Goal: Task Accomplishment & Management: Use online tool/utility

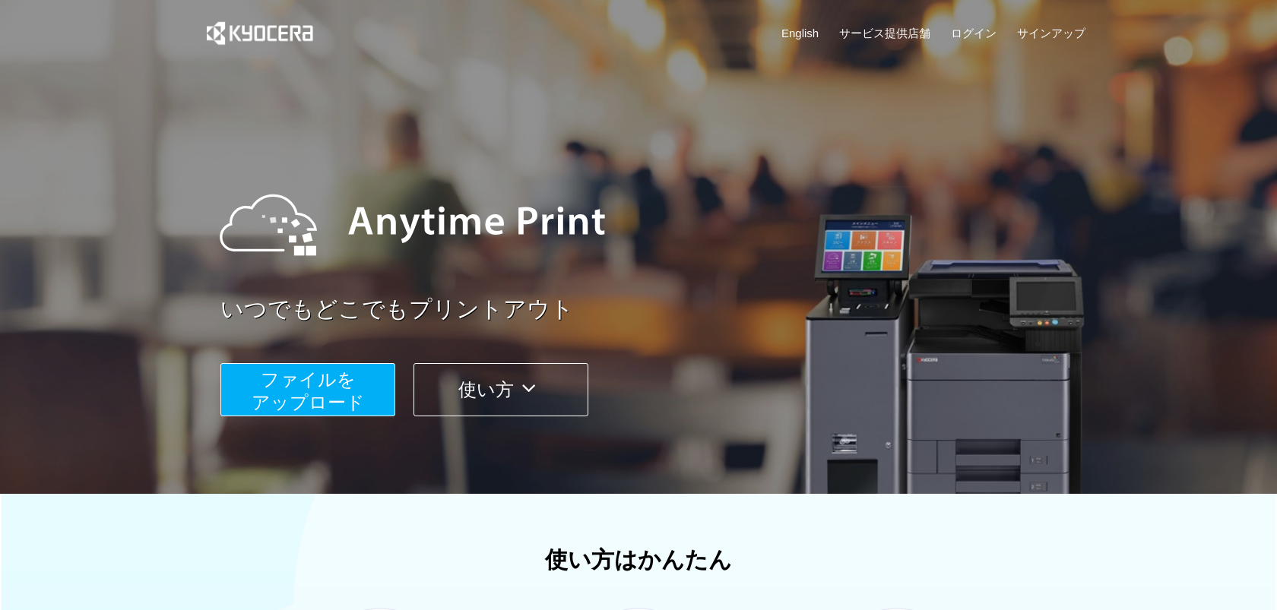
click at [317, 406] on span "ファイルを ​​アップロード" at bounding box center [308, 390] width 113 height 43
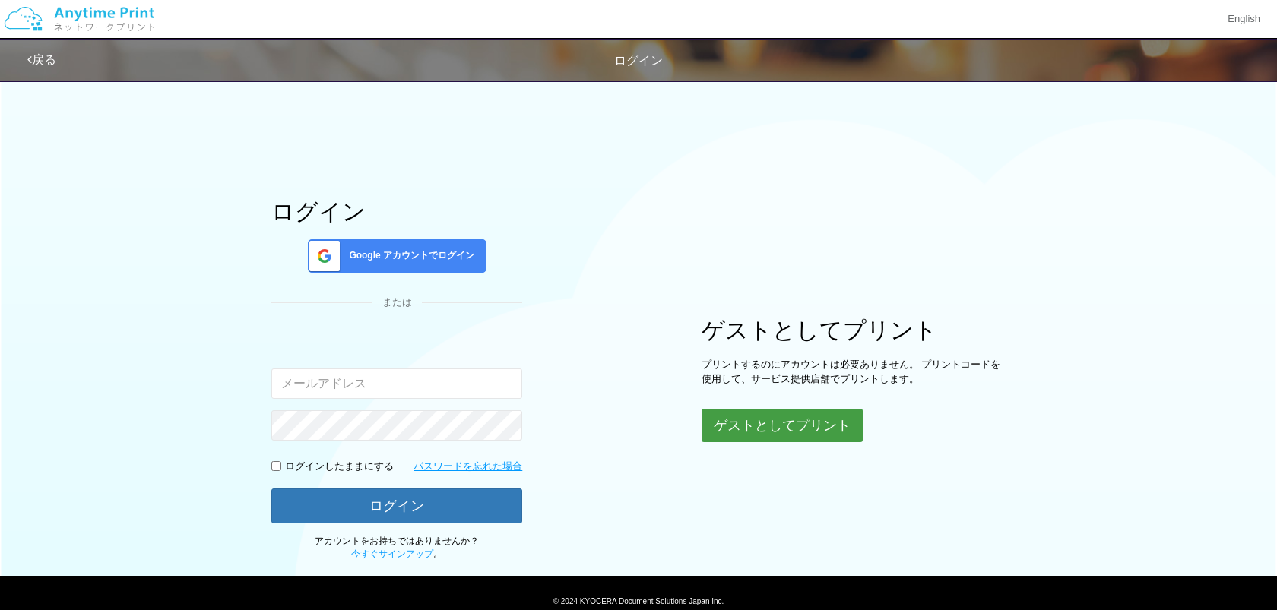
click at [777, 433] on button "ゲストとしてプリント" at bounding box center [781, 425] width 161 height 33
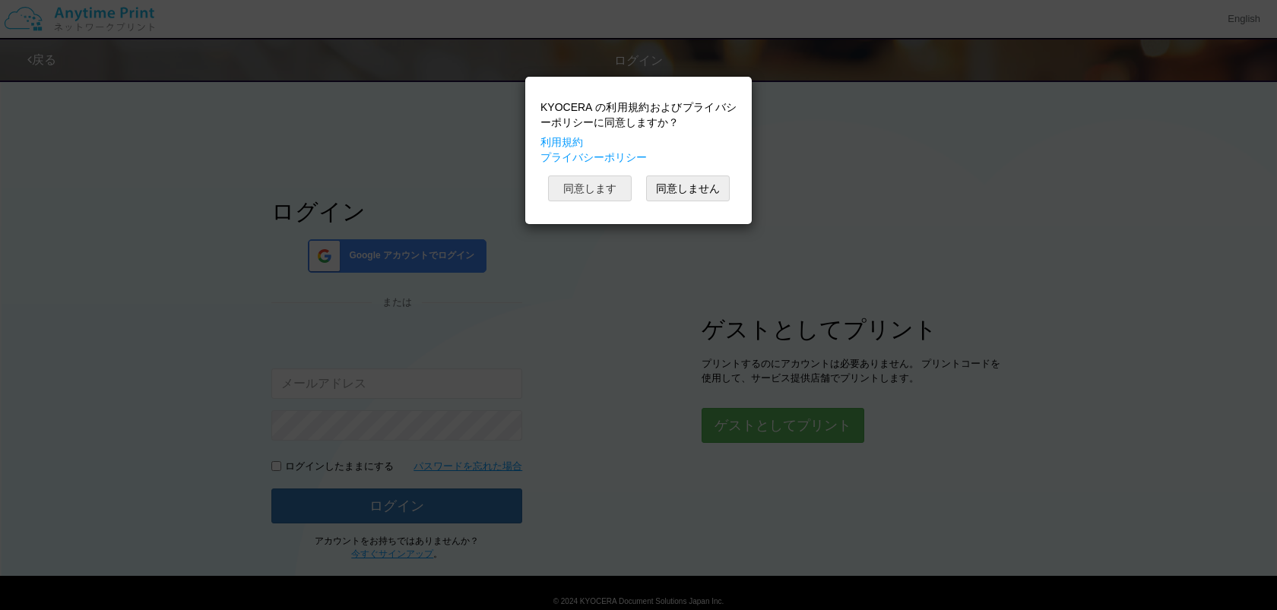
click at [605, 189] on button "同意します" at bounding box center [590, 189] width 84 height 26
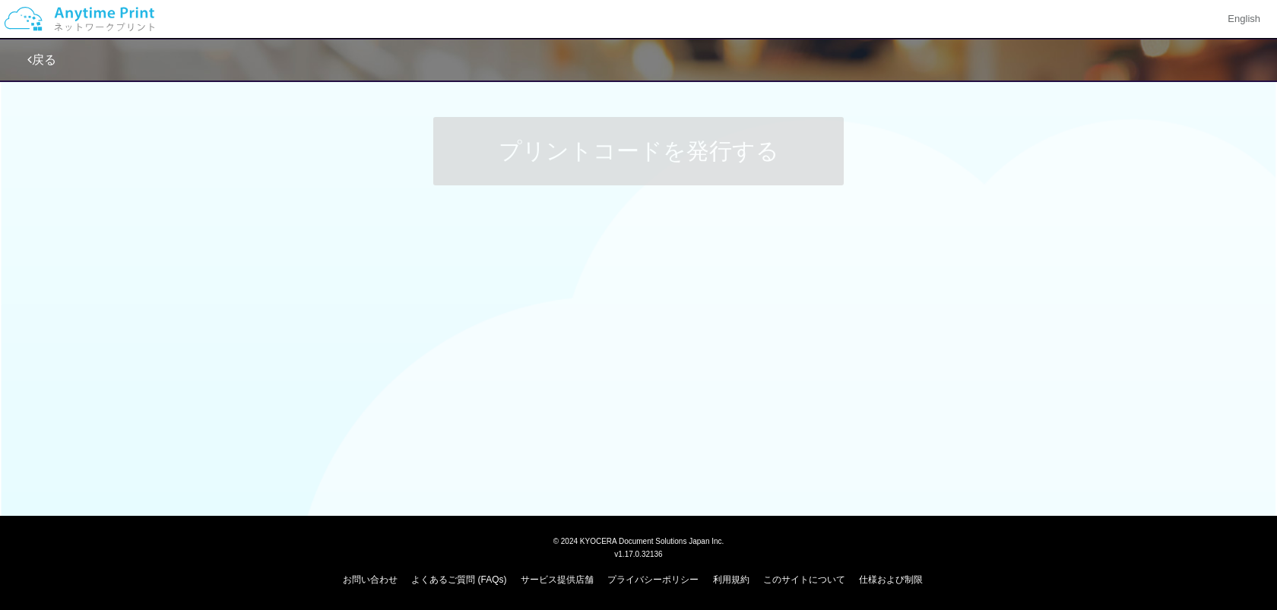
click at [760, 429] on div "戻る プリントコードを発行する" at bounding box center [638, 216] width 1277 height 432
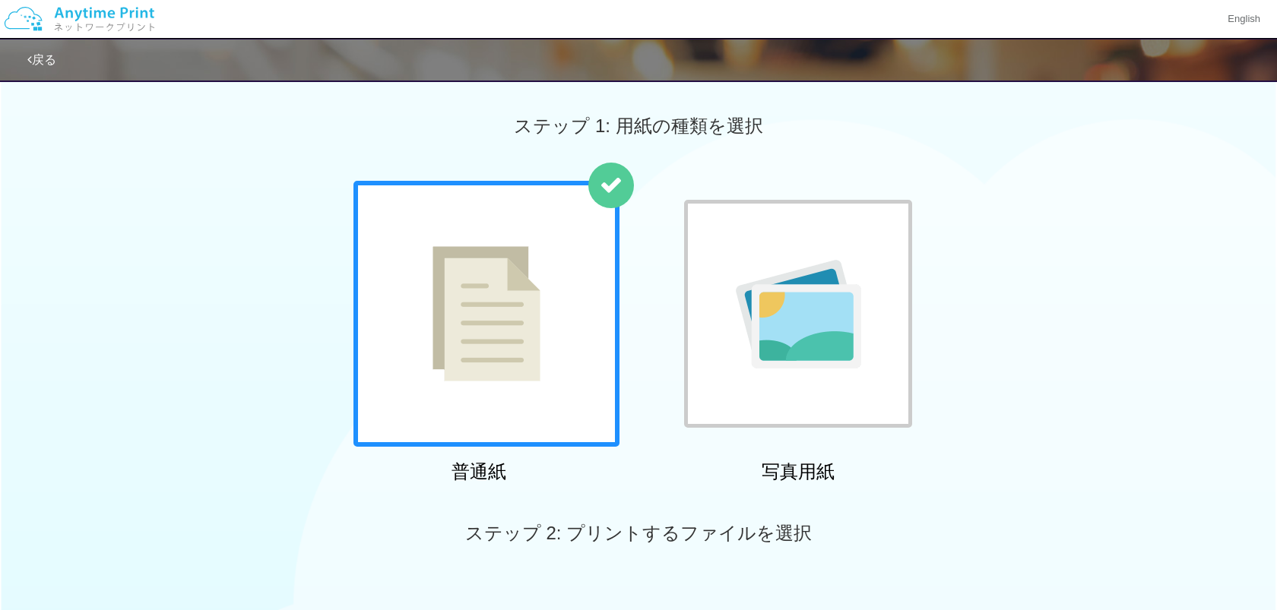
click at [506, 366] on div at bounding box center [486, 314] width 266 height 266
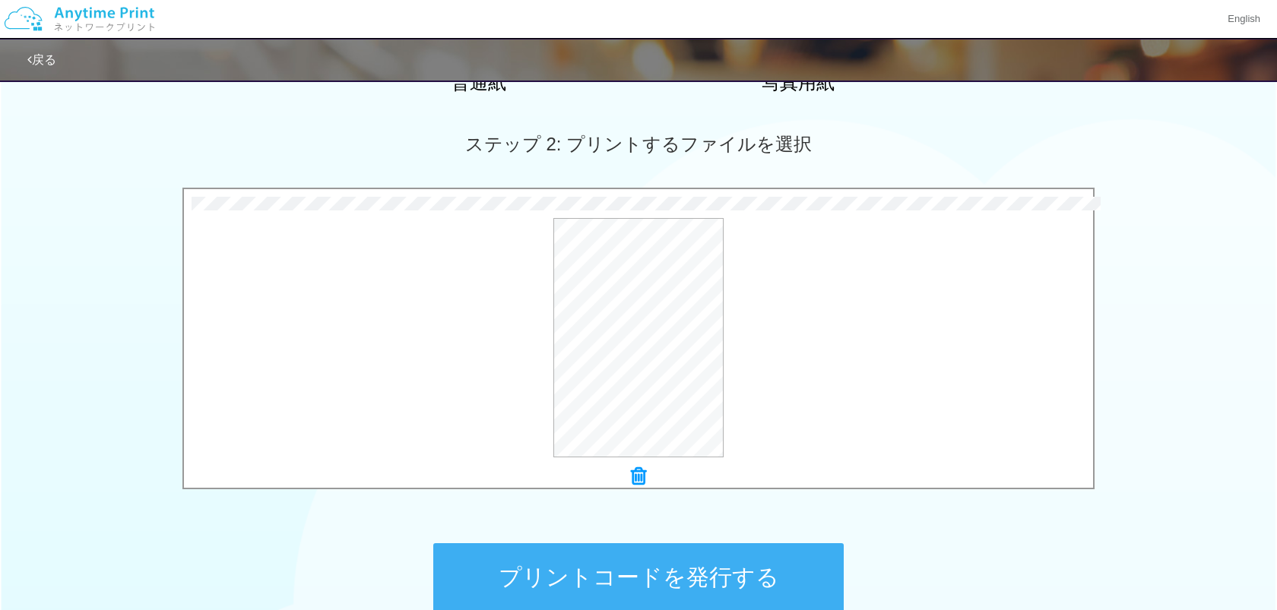
scroll to position [546, 0]
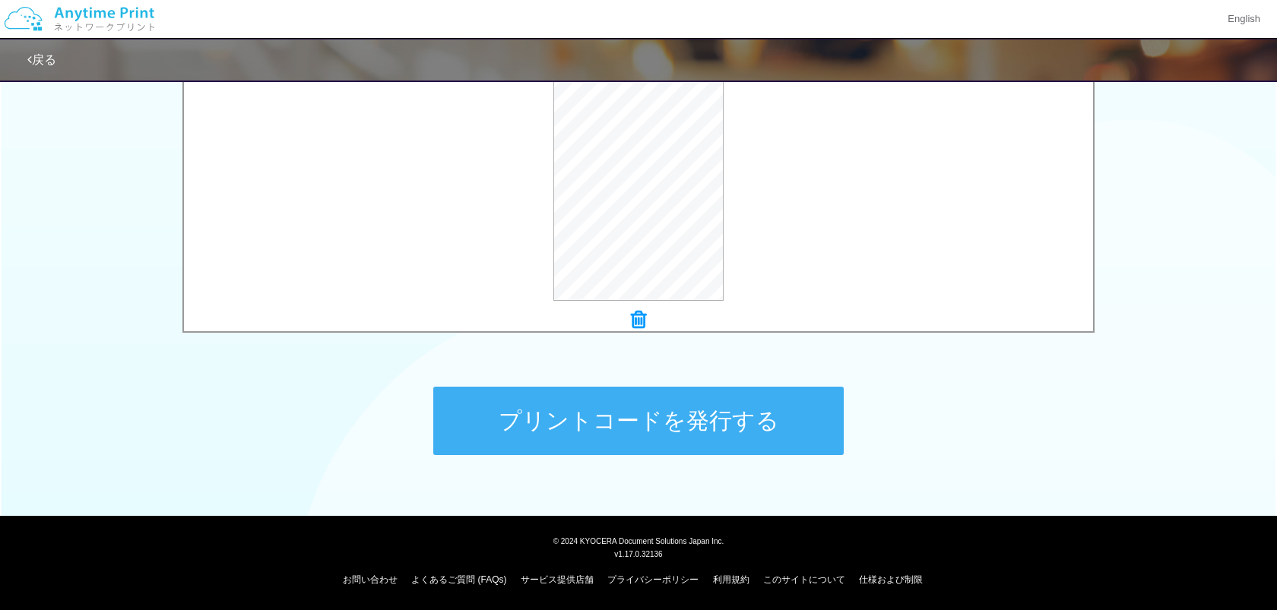
click at [603, 433] on button "プリントコードを発行する" at bounding box center [638, 421] width 410 height 68
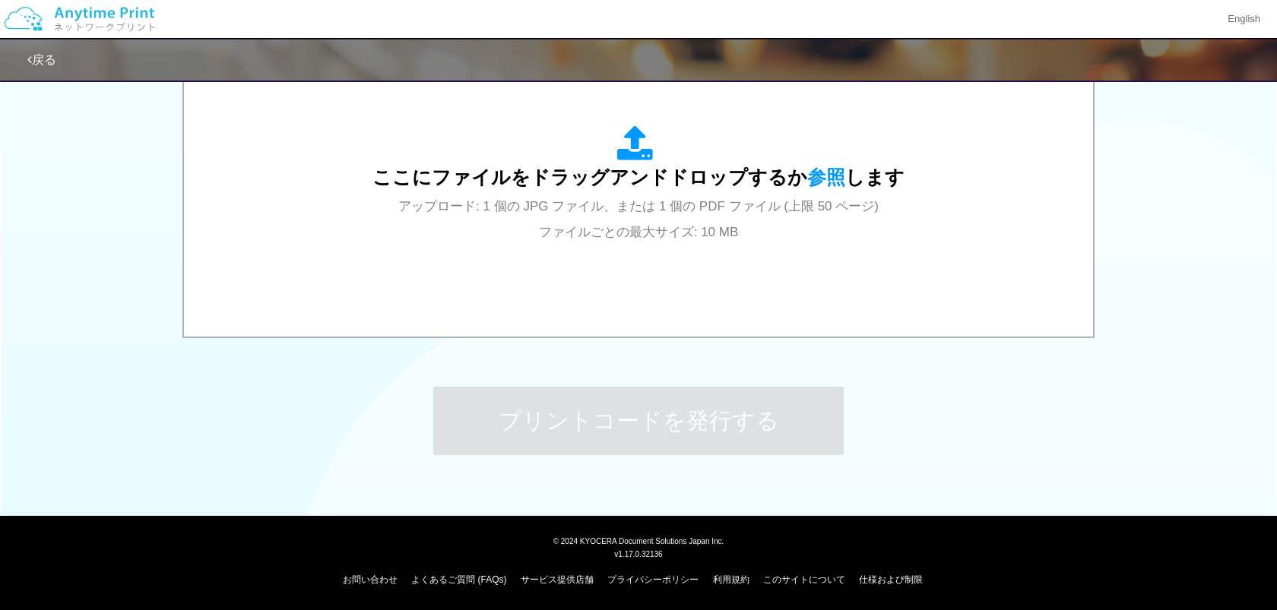
scroll to position [0, 0]
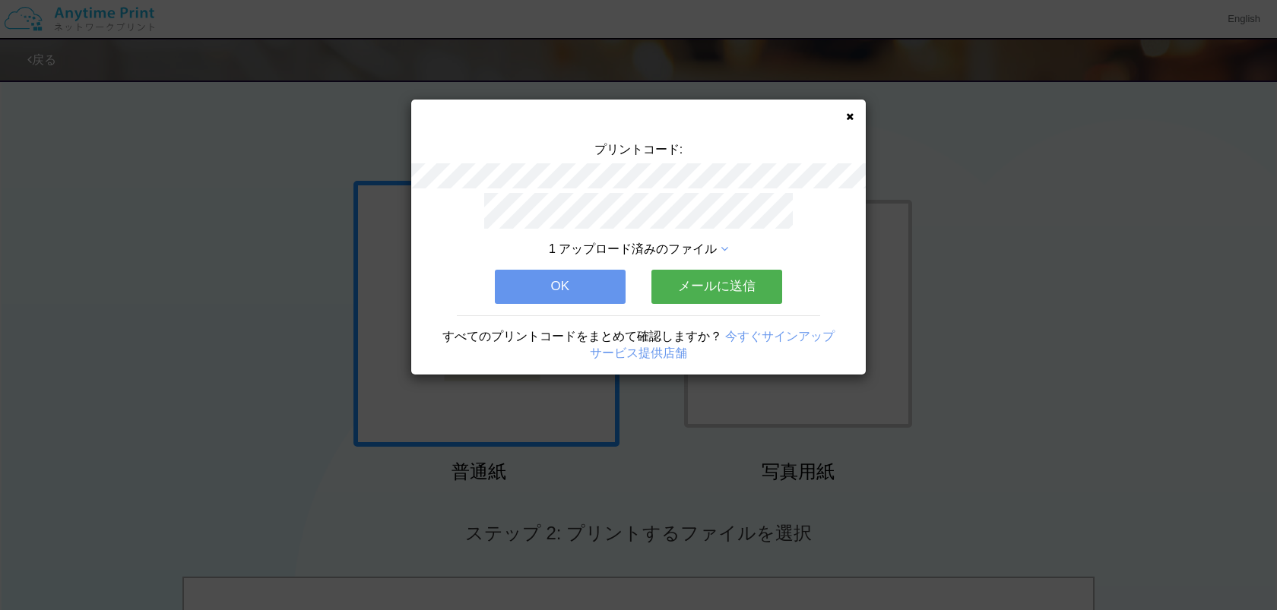
click at [671, 293] on button "メールに送信" at bounding box center [716, 286] width 131 height 33
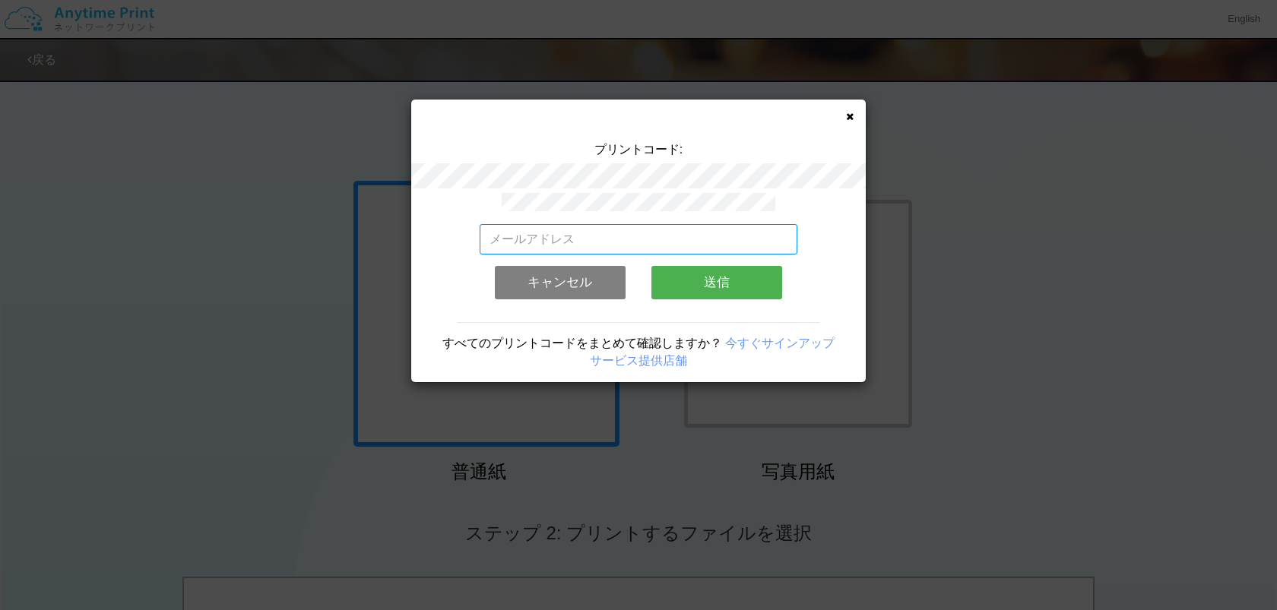
click at [607, 236] on input "email" at bounding box center [639, 239] width 318 height 30
type input "[EMAIL_ADDRESS][DOMAIN_NAME]"
click at [673, 272] on button "送信" at bounding box center [716, 282] width 131 height 33
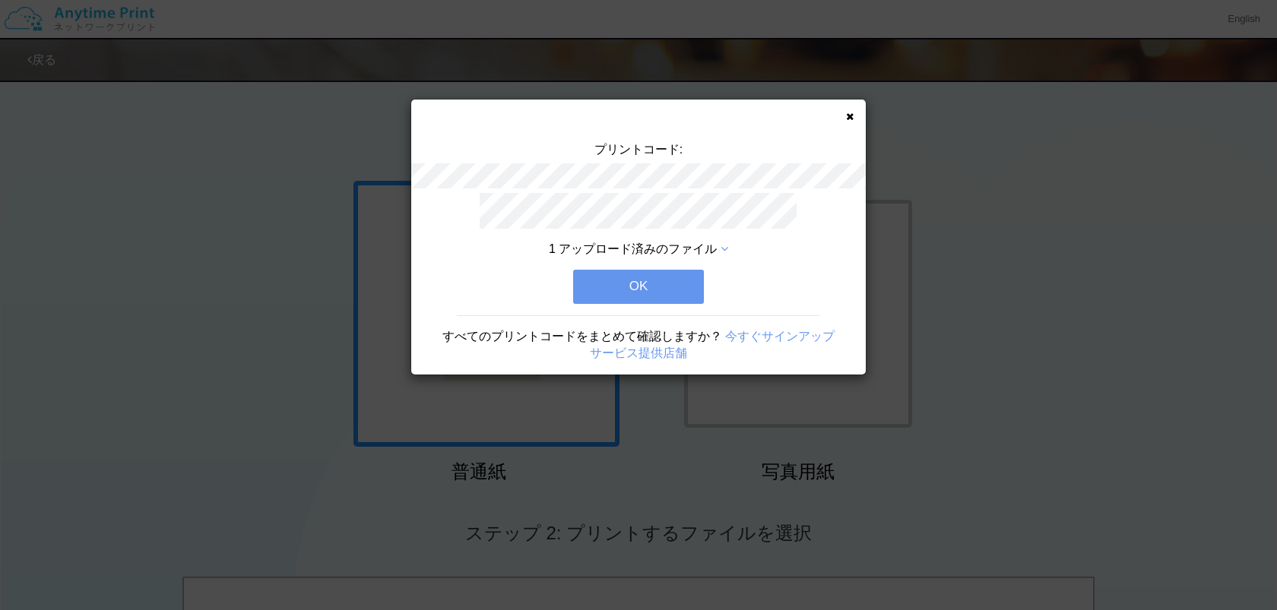
click at [660, 282] on button "OK" at bounding box center [638, 286] width 131 height 33
